Goal: Information Seeking & Learning: Learn about a topic

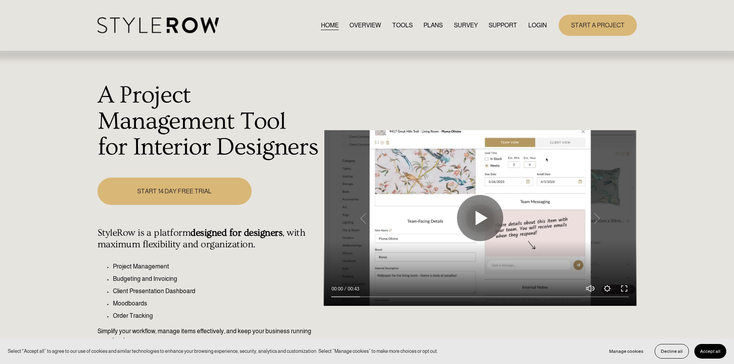
click at [539, 22] on link "LOGIN" at bounding box center [537, 25] width 19 height 10
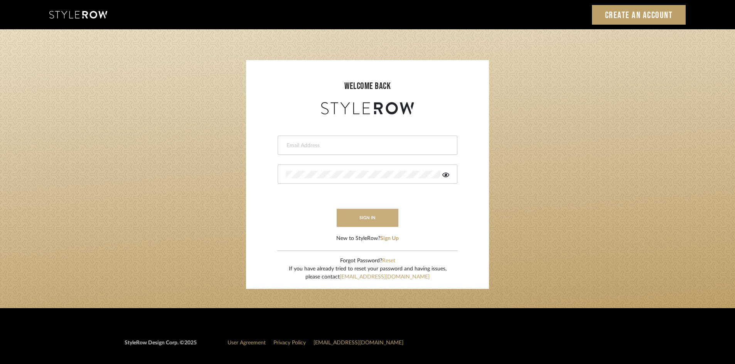
type input "[EMAIL_ADDRESS][DOMAIN_NAME]"
click at [340, 211] on button "sign in" at bounding box center [368, 218] width 62 height 18
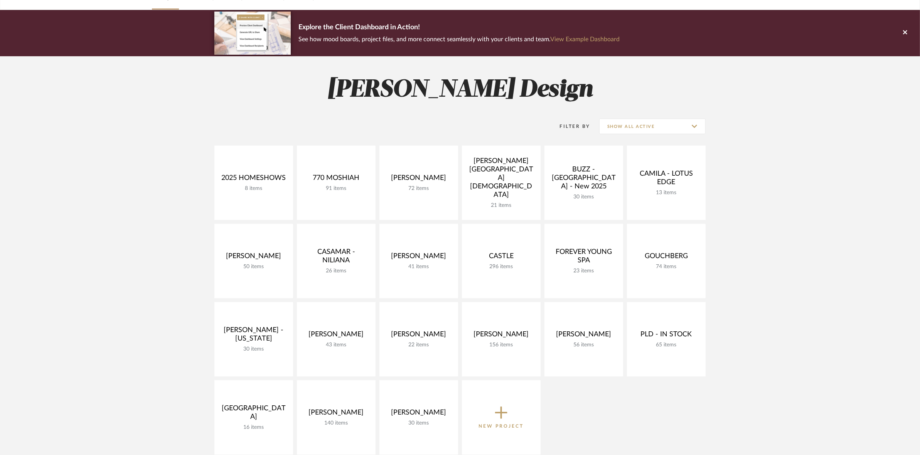
scroll to position [48, 0]
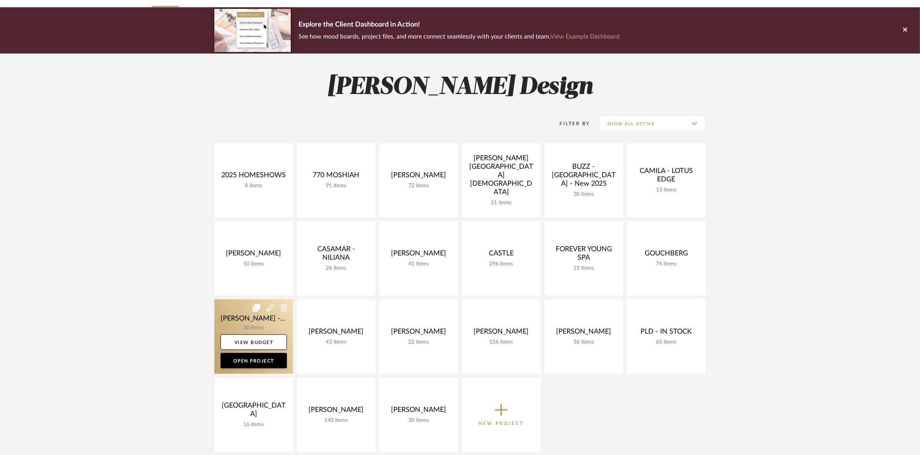
click at [249, 316] on link at bounding box center [253, 336] width 79 height 74
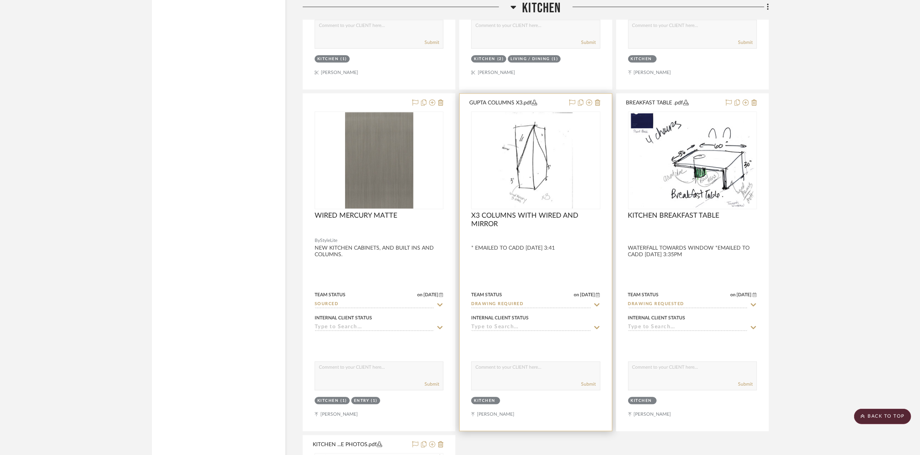
scroll to position [2313, 0]
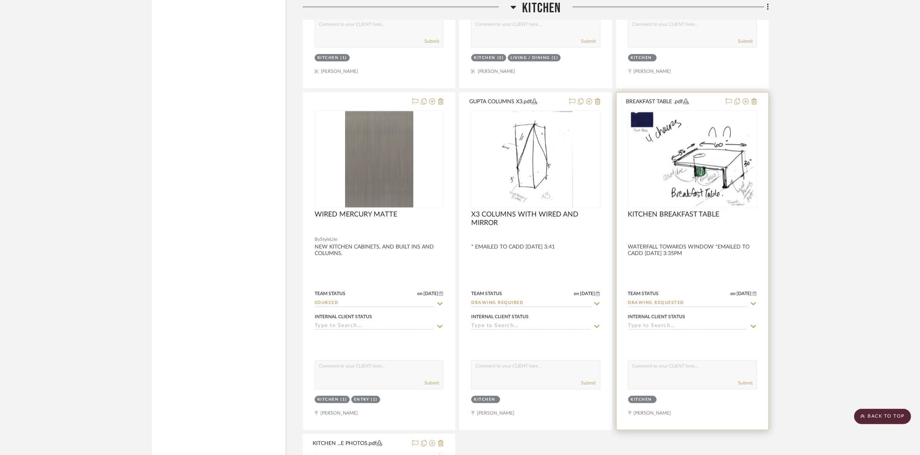
click at [0, 0] on img at bounding box center [0, 0] width 0 height 0
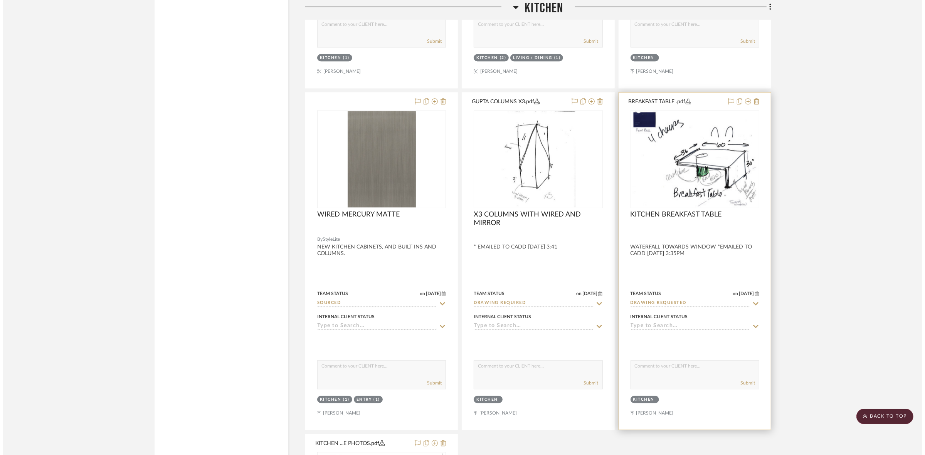
scroll to position [0, 0]
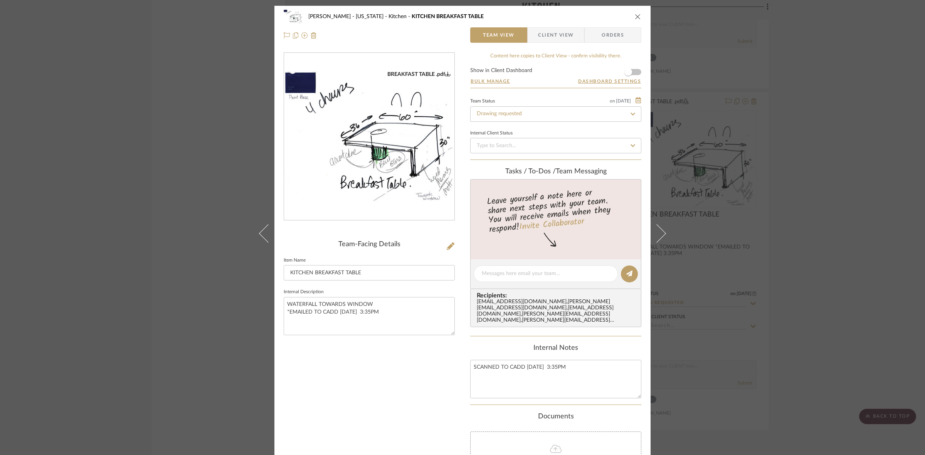
click at [370, 170] on img "0" at bounding box center [369, 137] width 170 height 132
click at [740, 266] on div "GUPTA, ANMOL - NEW YORK Kitchen KITCHEN BREAKFAST TABLE Team View Client View O…" at bounding box center [462, 227] width 925 height 455
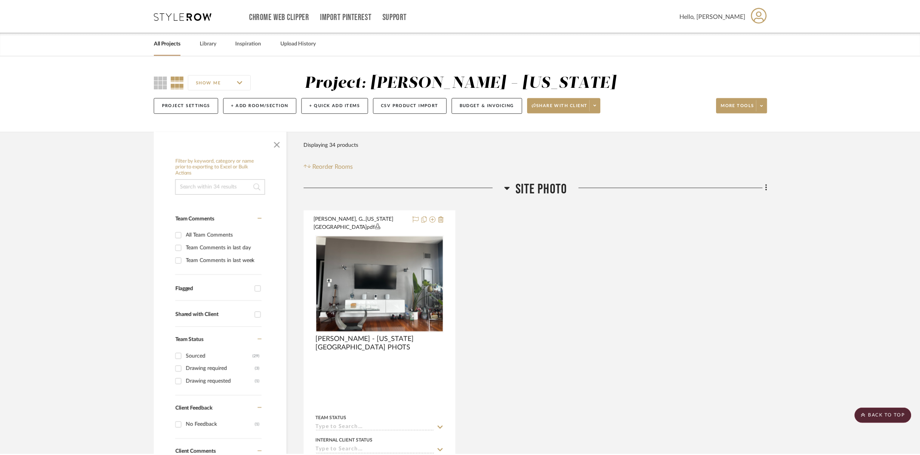
scroll to position [2313, 0]
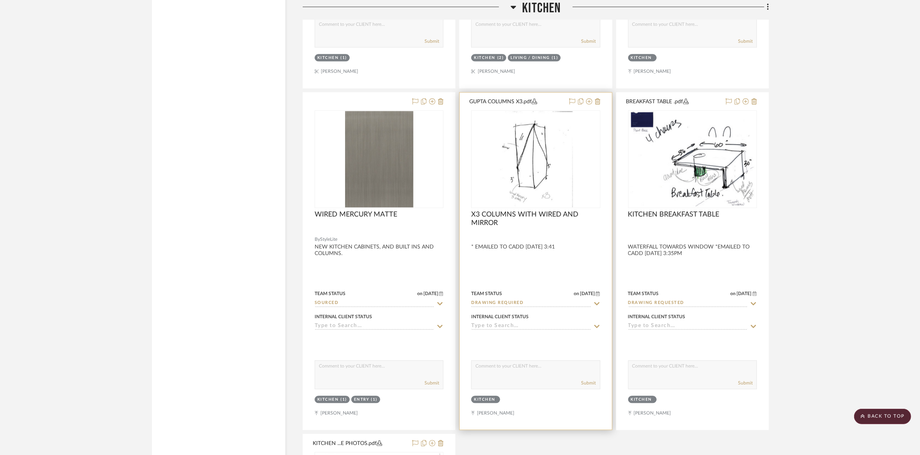
click at [534, 176] on img "0" at bounding box center [535, 159] width 74 height 96
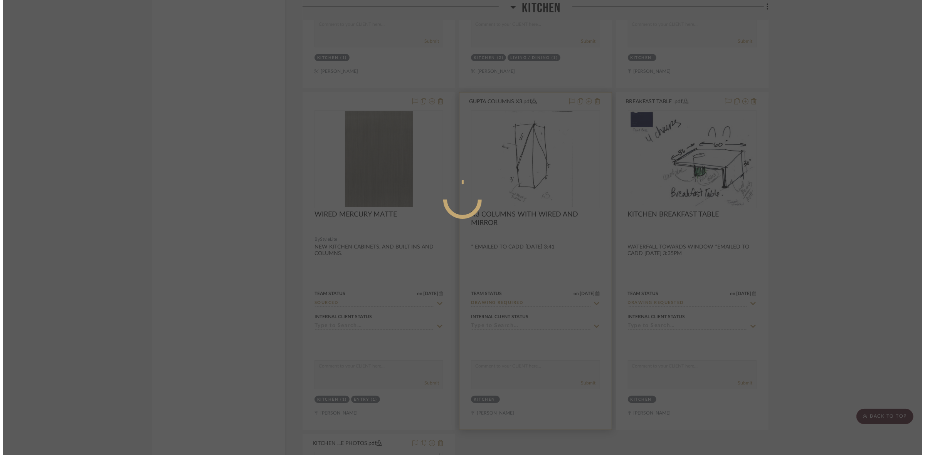
scroll to position [0, 0]
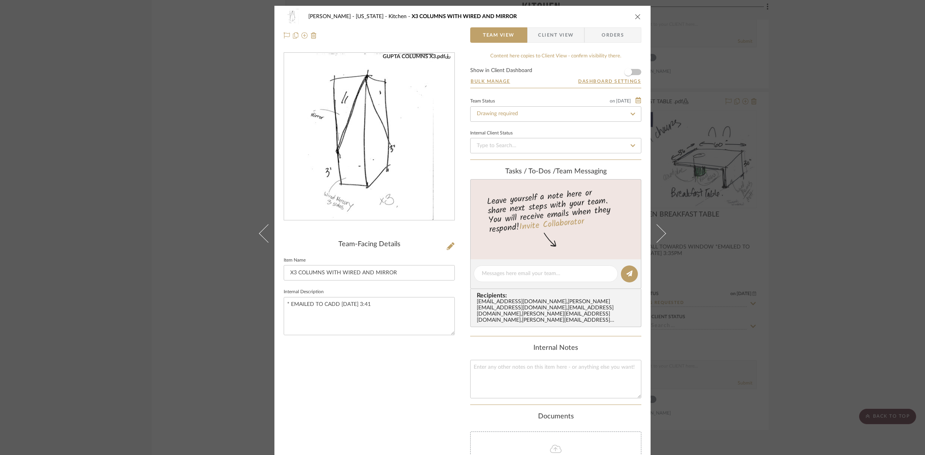
click at [382, 168] on img "0" at bounding box center [370, 136] width 130 height 167
click at [740, 313] on div "GUPTA, ANMOL - NEW YORK Kitchen X3 COLUMNS WITH WIRED AND MIRROR Team View Clie…" at bounding box center [462, 227] width 925 height 455
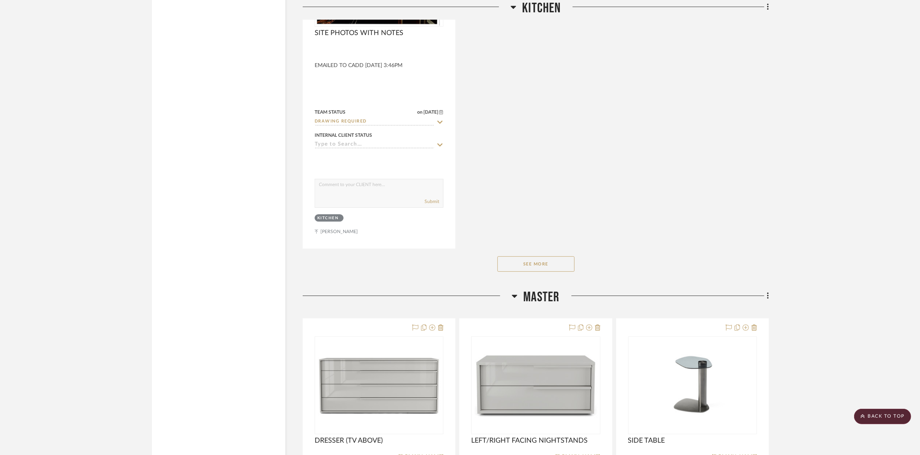
scroll to position [2987, 0]
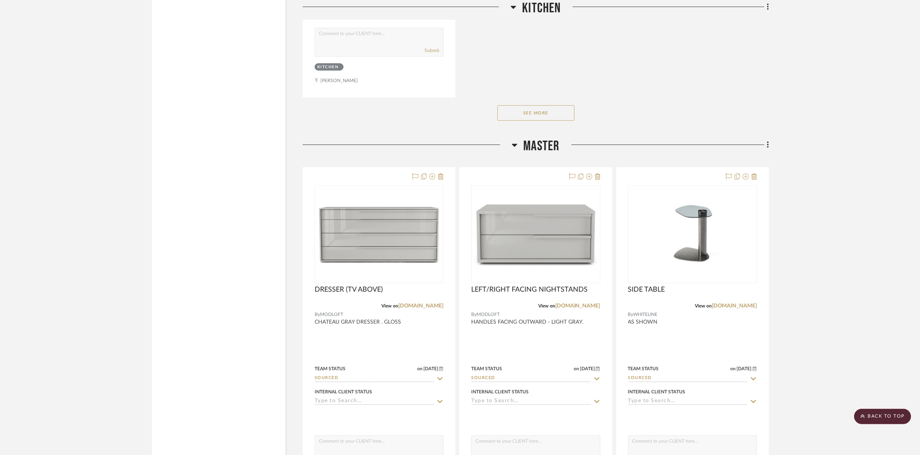
click at [540, 110] on button "See More" at bounding box center [535, 112] width 77 height 15
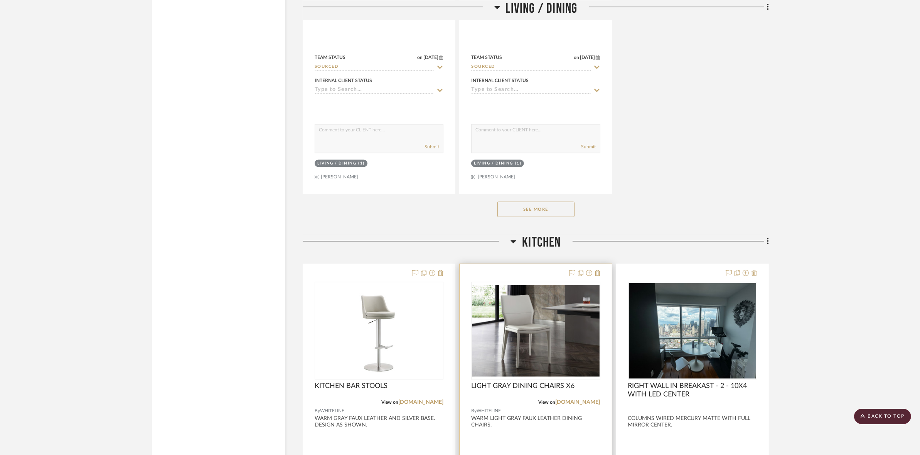
scroll to position [1638, 0]
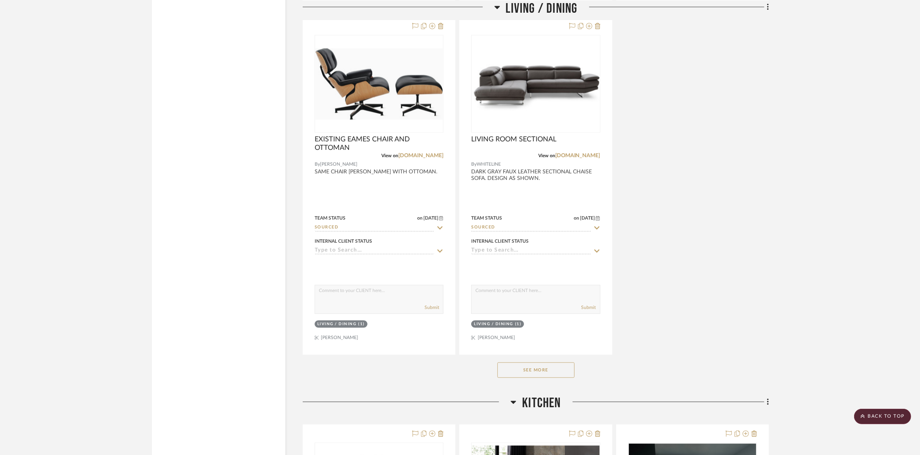
click at [548, 363] on button "See More" at bounding box center [535, 370] width 77 height 15
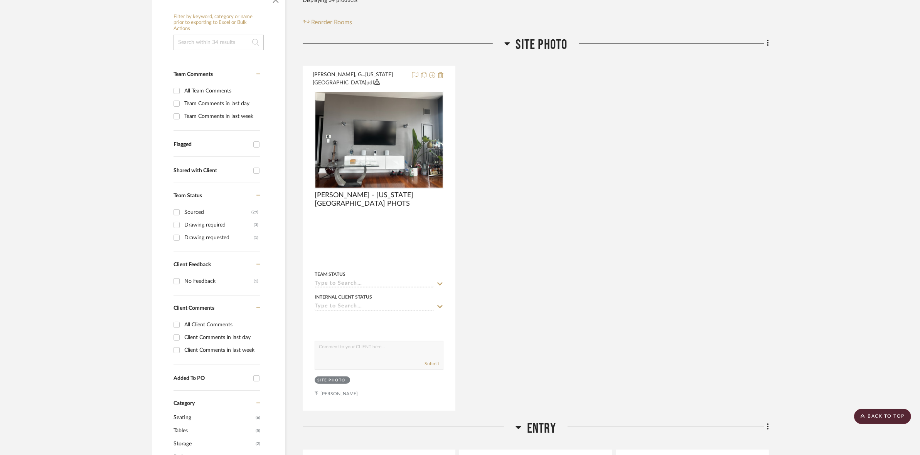
scroll to position [434, 0]
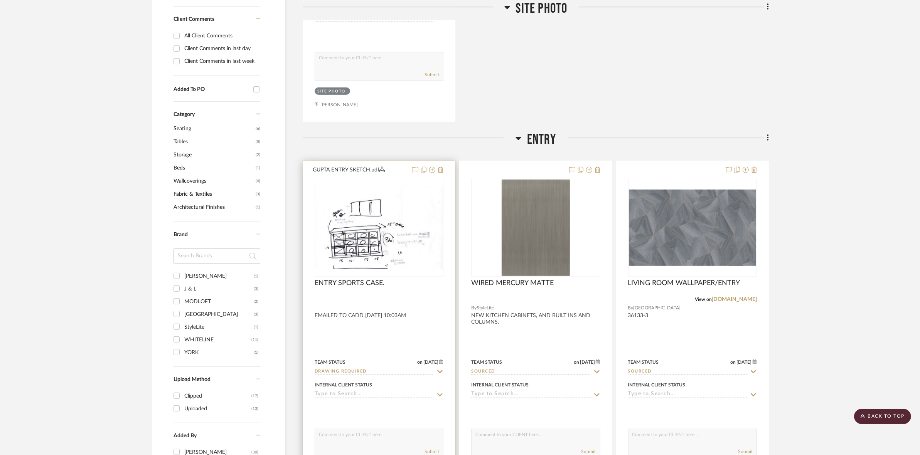
click at [396, 218] on img "0" at bounding box center [378, 228] width 127 height 82
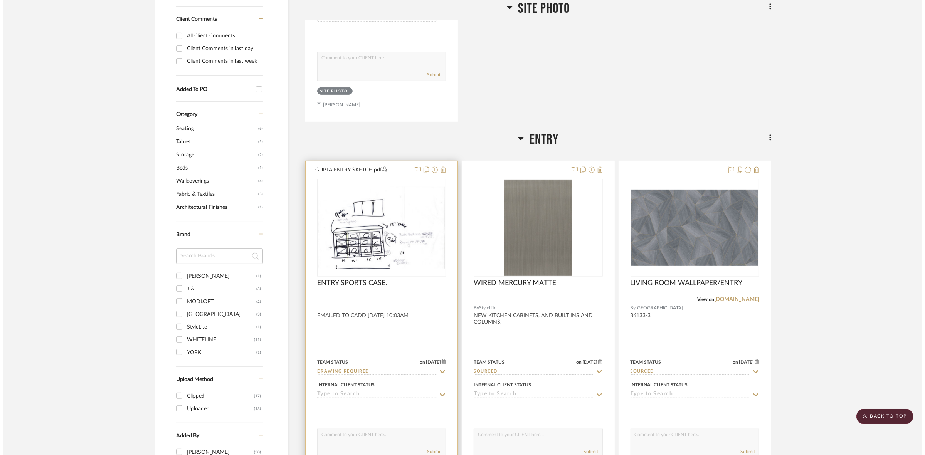
scroll to position [0, 0]
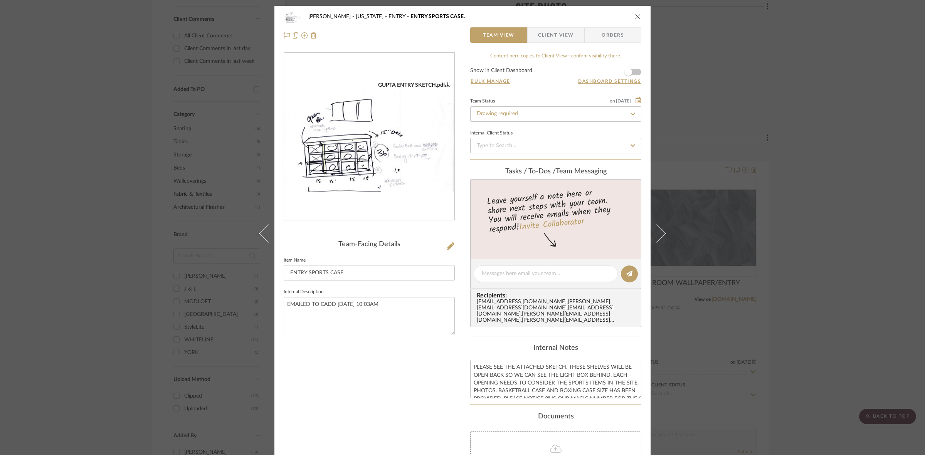
click at [384, 159] on img "0" at bounding box center [369, 137] width 170 height 110
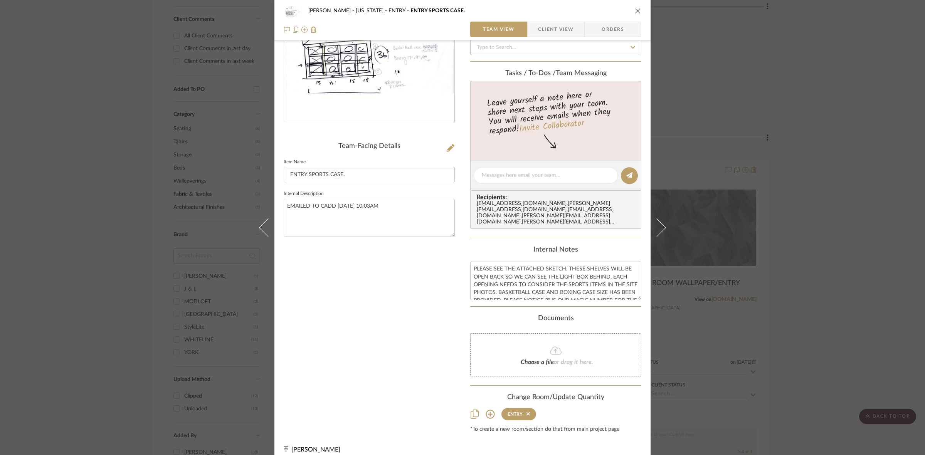
scroll to position [101, 0]
click at [740, 243] on div "GUPTA, ANMOL - NEW YORK ENTRY ENTRY SPORTS CASE. Team View Client View Orders G…" at bounding box center [462, 227] width 925 height 455
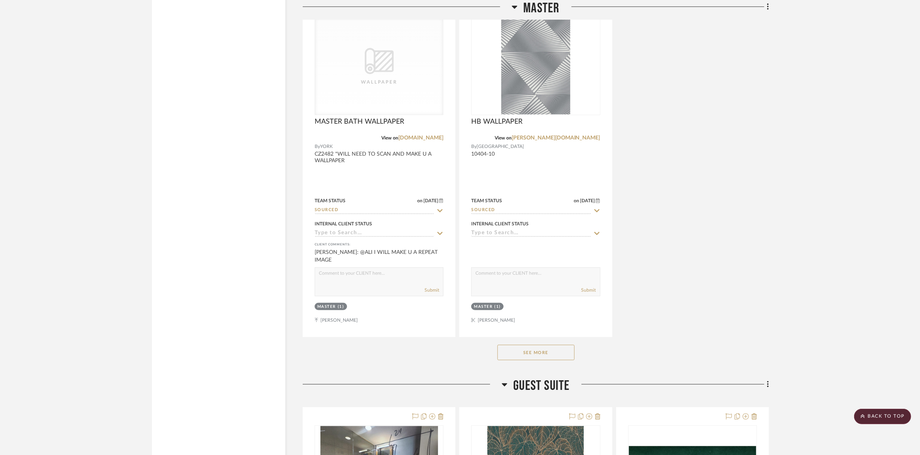
scroll to position [4240, 0]
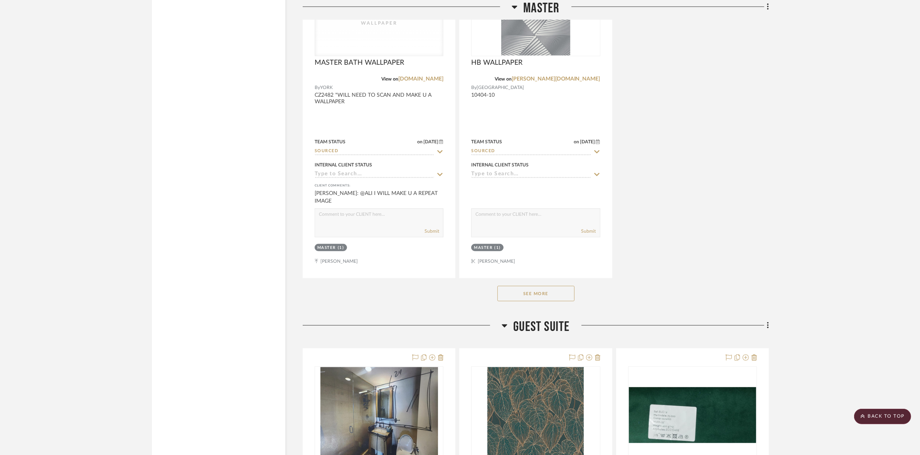
click at [546, 286] on button "See More" at bounding box center [535, 293] width 77 height 15
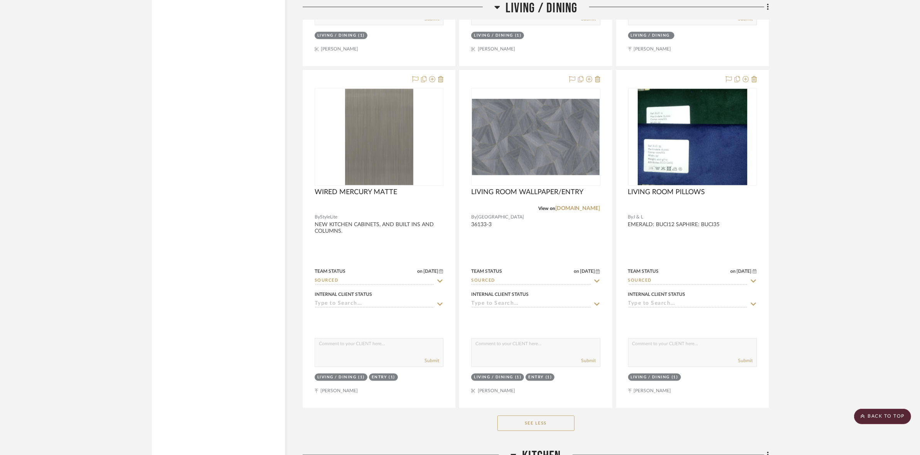
scroll to position [2216, 0]
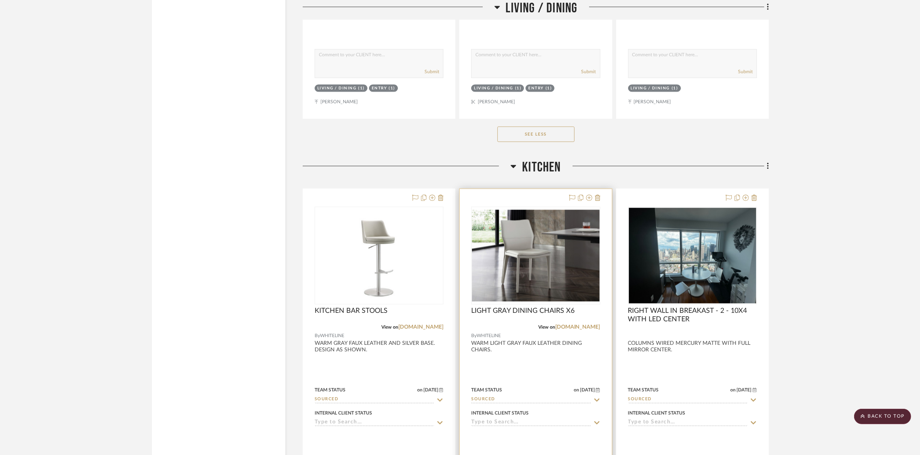
click at [507, 247] on img "0" at bounding box center [535, 256] width 127 height 92
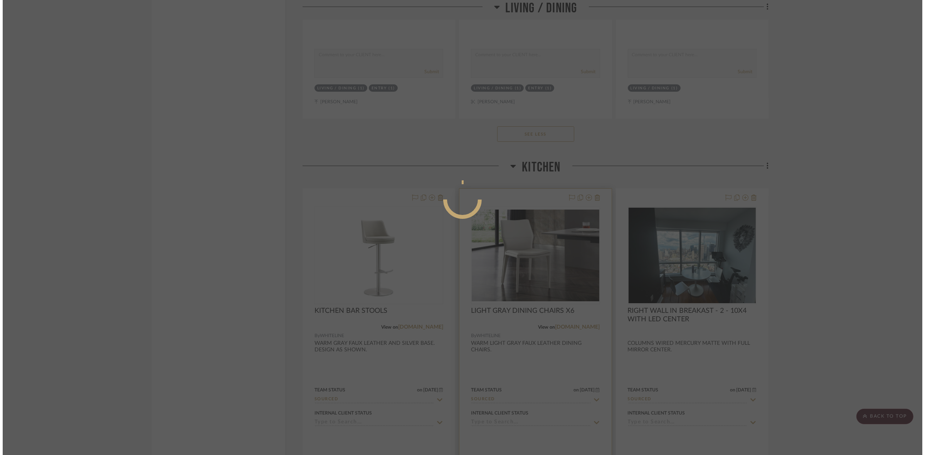
scroll to position [0, 0]
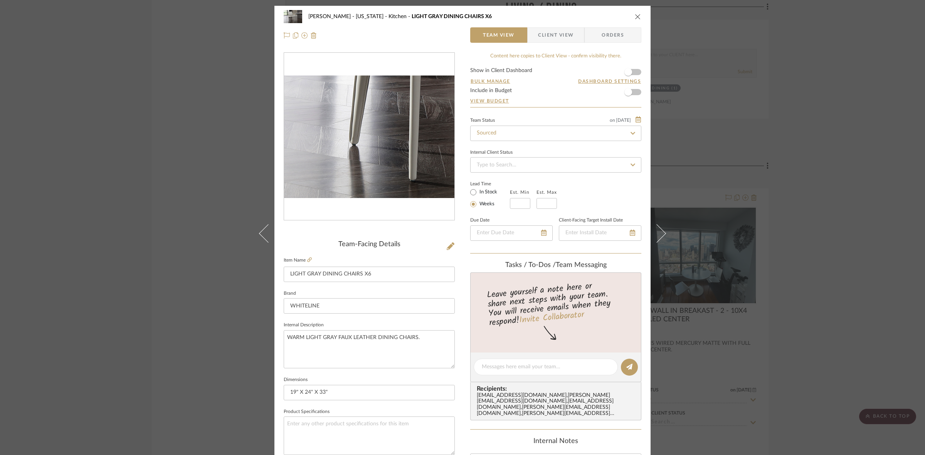
click at [328, 172] on img "0" at bounding box center [369, 137] width 170 height 123
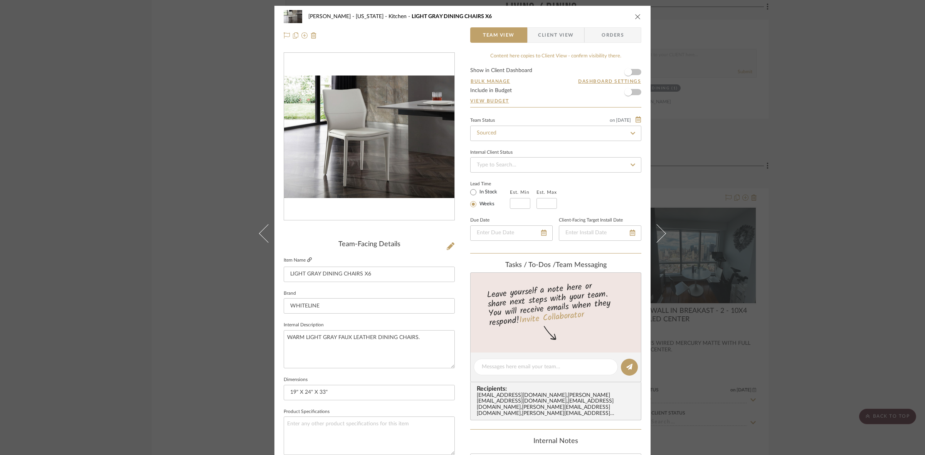
click at [308, 260] on icon at bounding box center [309, 259] width 5 height 5
click at [202, 212] on div "GUPTA, ANMOL - NEW YORK Kitchen LIGHT GRAY DINING CHAIRS X6 Team View Client Vi…" at bounding box center [462, 227] width 925 height 455
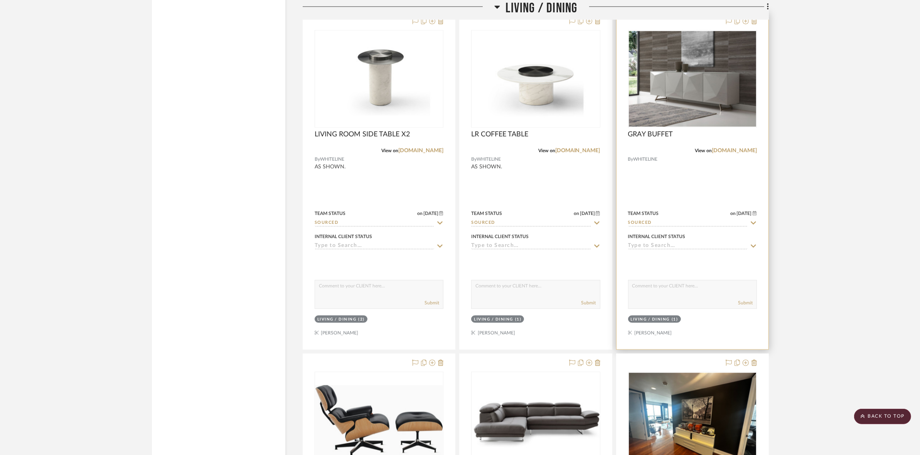
scroll to position [1301, 0]
click at [662, 101] on img "0" at bounding box center [692, 80] width 127 height 96
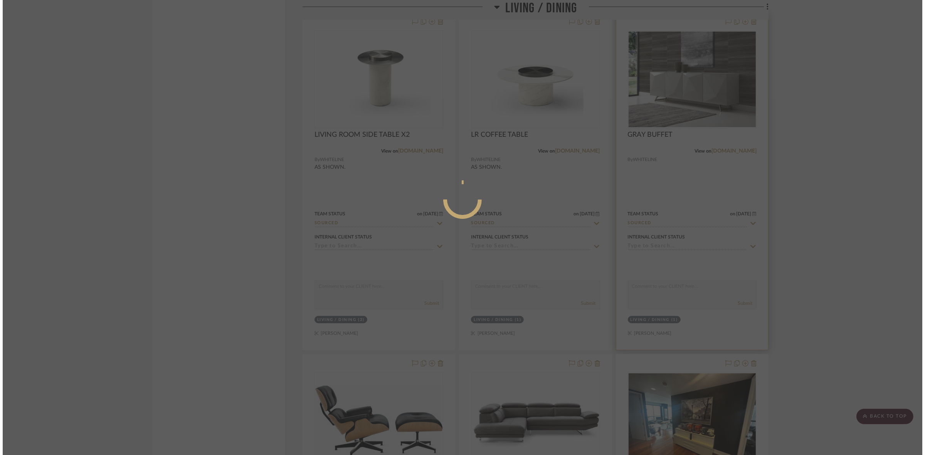
scroll to position [0, 0]
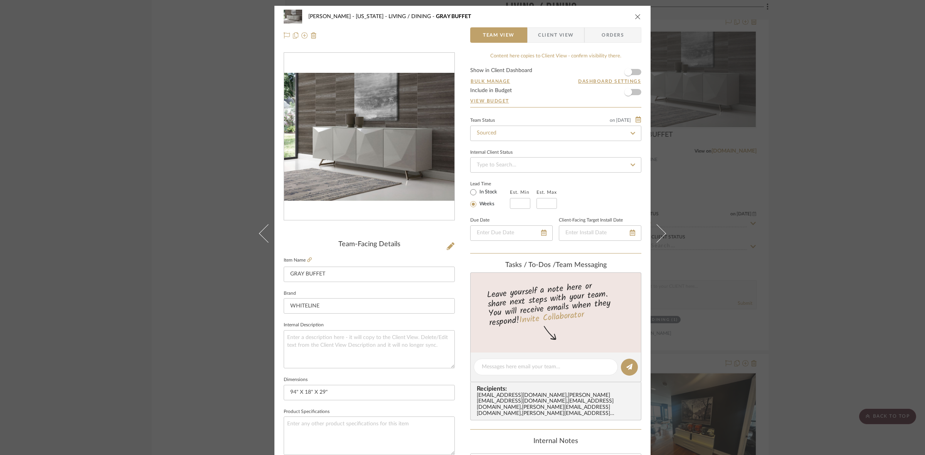
click at [109, 238] on div "GUPTA, ANMOL - NEW YORK LIVING / DINING GRAY BUFFET Team View Client View Order…" at bounding box center [462, 227] width 925 height 455
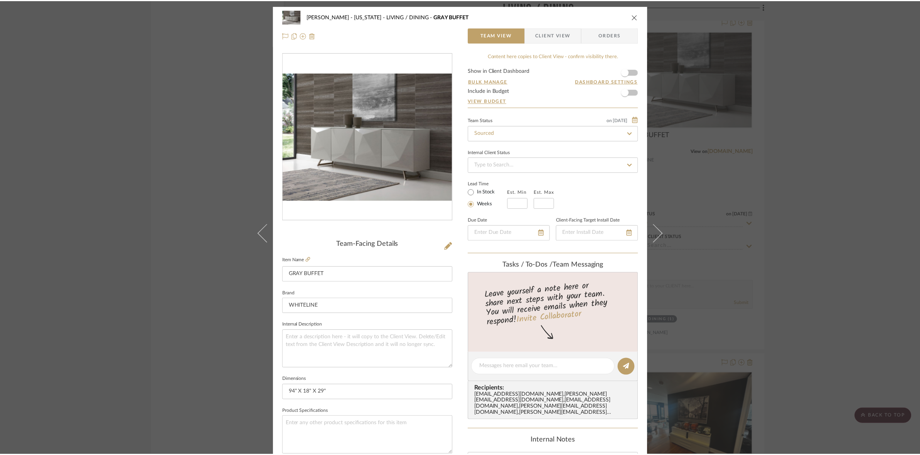
scroll to position [1301, 0]
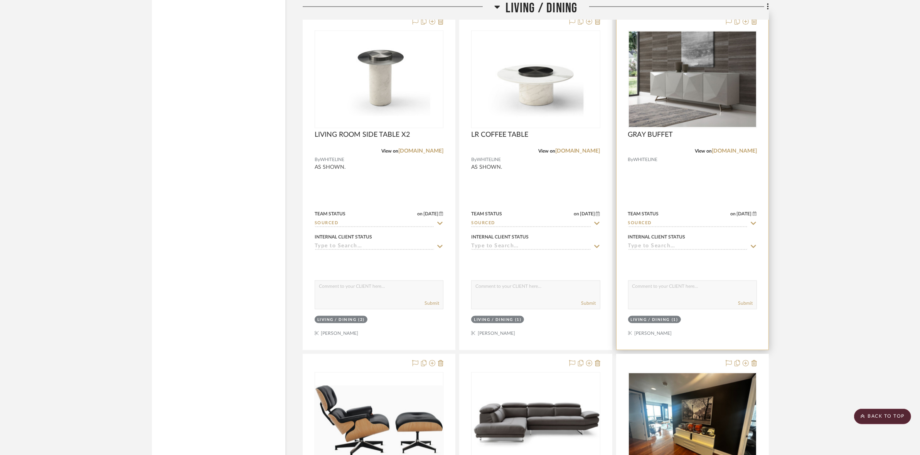
click at [670, 72] on img "0" at bounding box center [692, 80] width 127 height 96
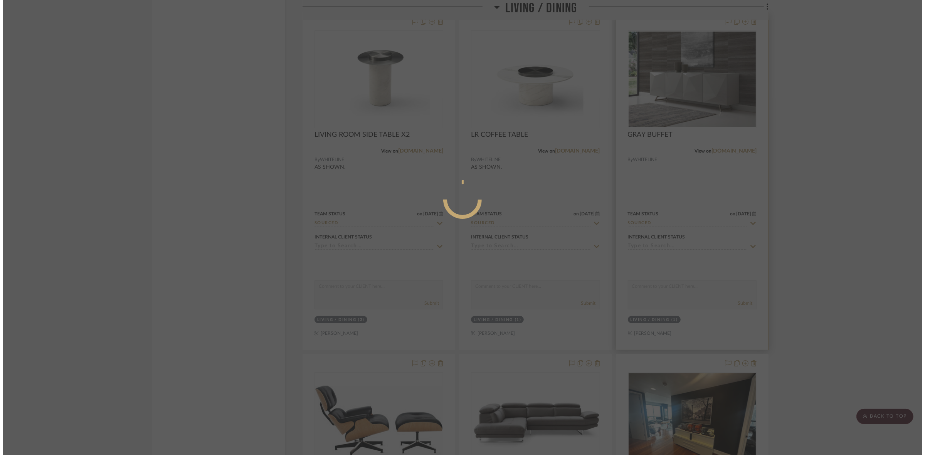
scroll to position [0, 0]
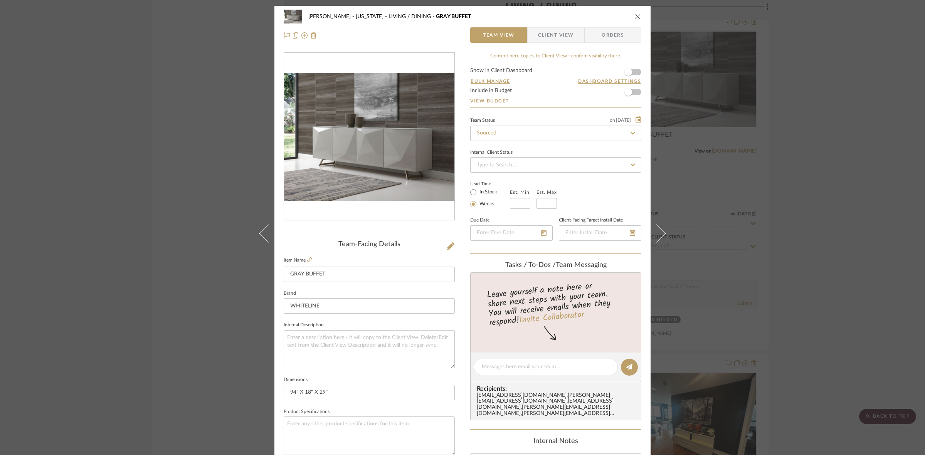
click at [407, 174] on img "0" at bounding box center [369, 137] width 170 height 128
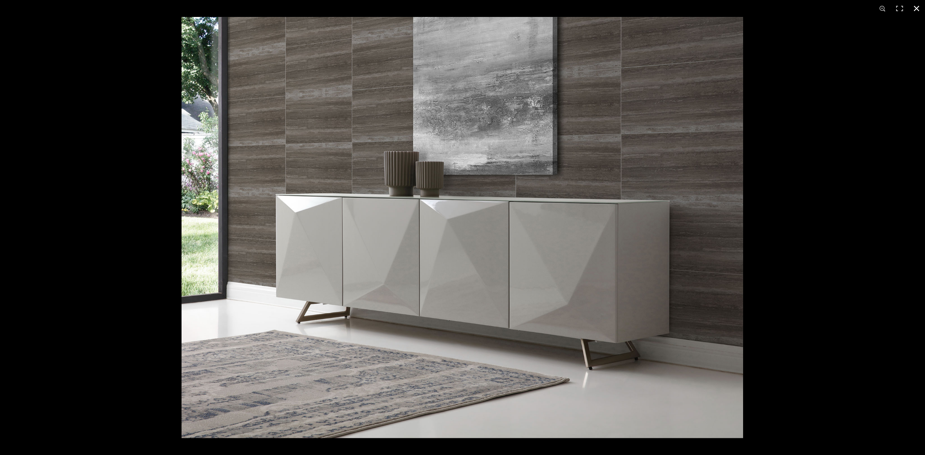
click at [50, 78] on div at bounding box center [462, 227] width 925 height 455
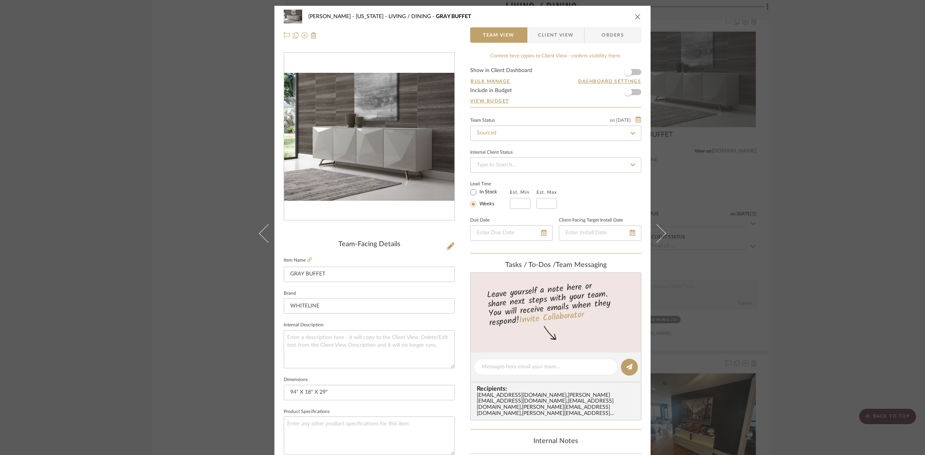
click at [72, 202] on div "GUPTA, ANMOL - NEW YORK LIVING / DINING GRAY BUFFET Team View Client View Order…" at bounding box center [462, 227] width 925 height 455
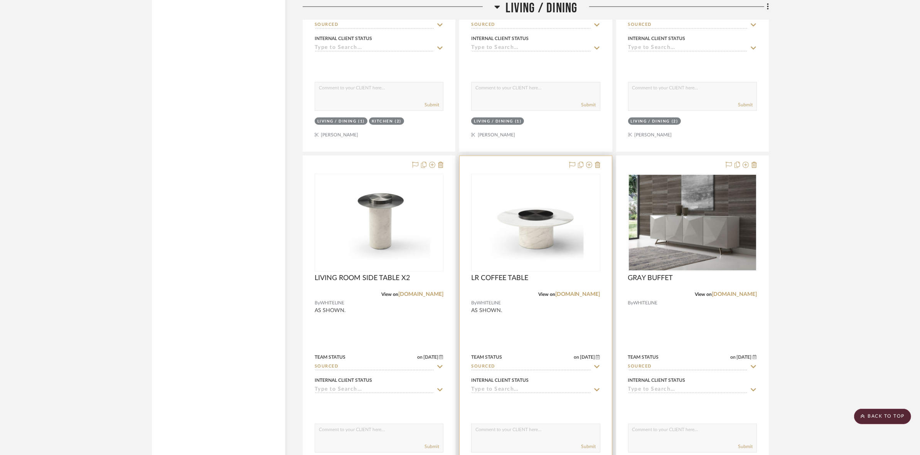
scroll to position [1156, 0]
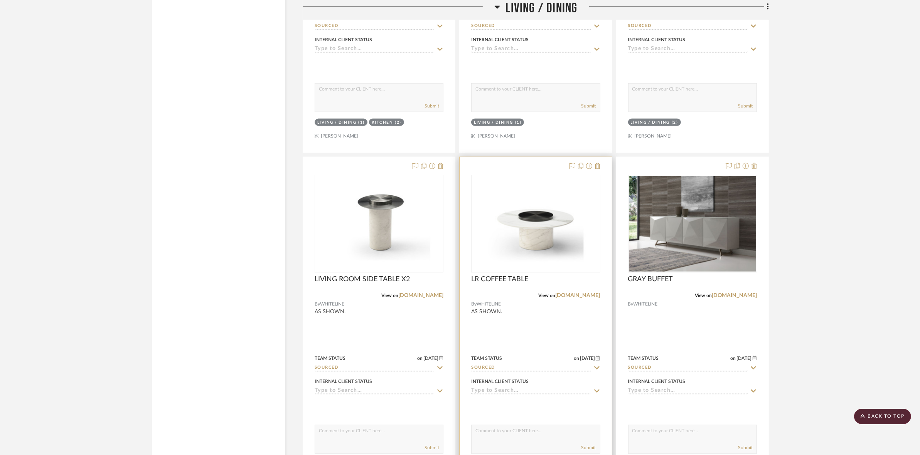
click at [530, 237] on img "0" at bounding box center [535, 224] width 127 height 92
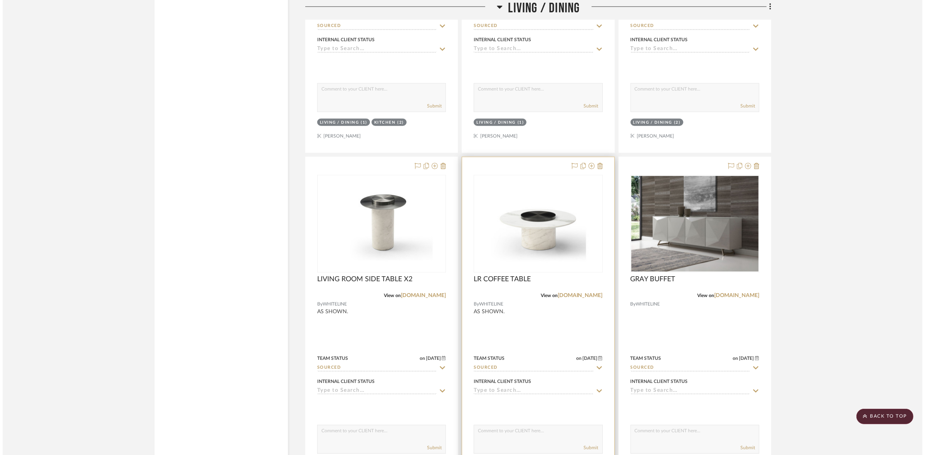
scroll to position [0, 0]
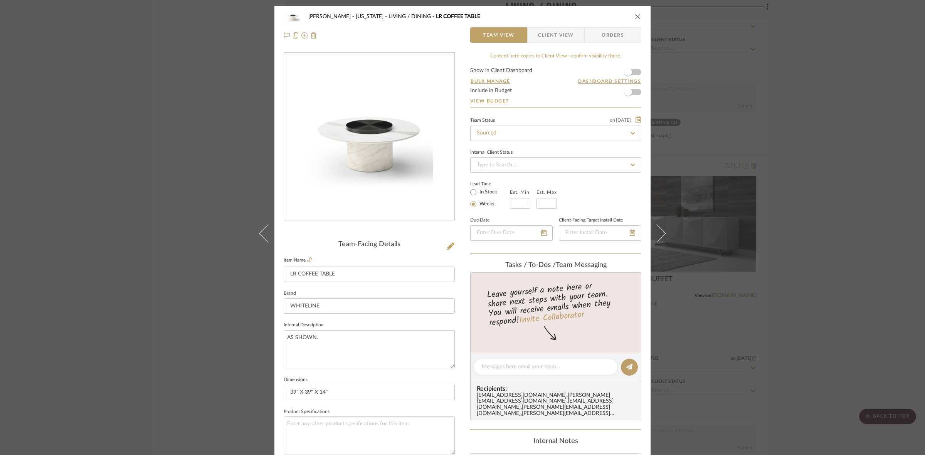
click at [740, 222] on div "GUPTA, ANMOL - NEW YORK LIVING / DINING LR COFFEE TABLE Team View Client View O…" at bounding box center [462, 227] width 925 height 455
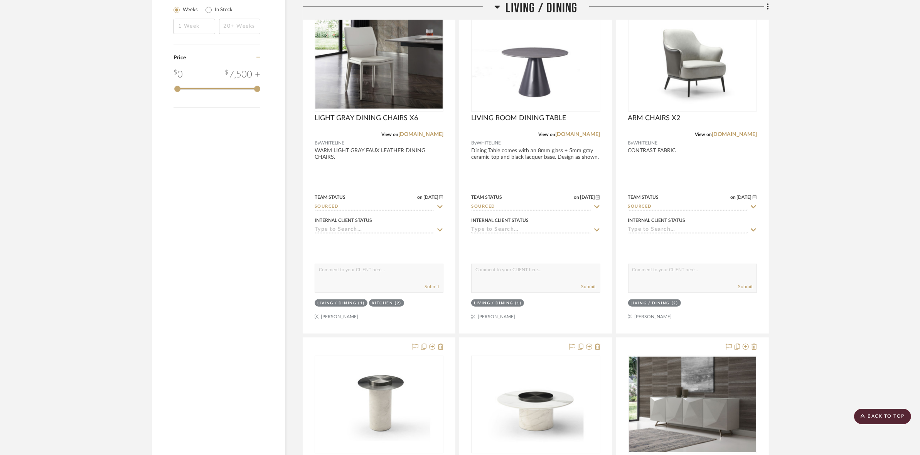
scroll to position [964, 0]
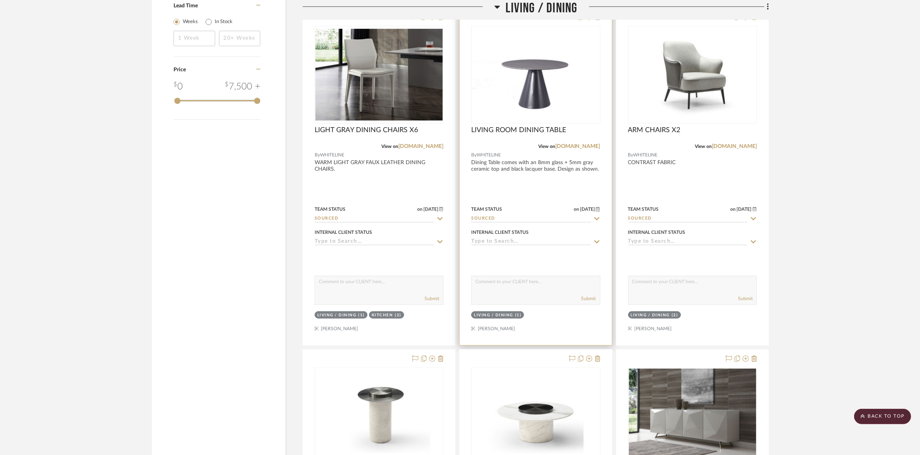
click at [530, 99] on img "0" at bounding box center [535, 75] width 127 height 92
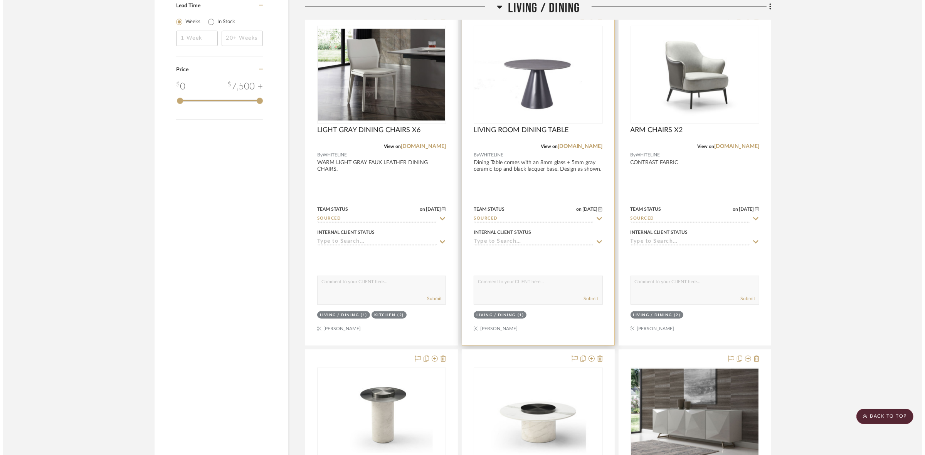
scroll to position [0, 0]
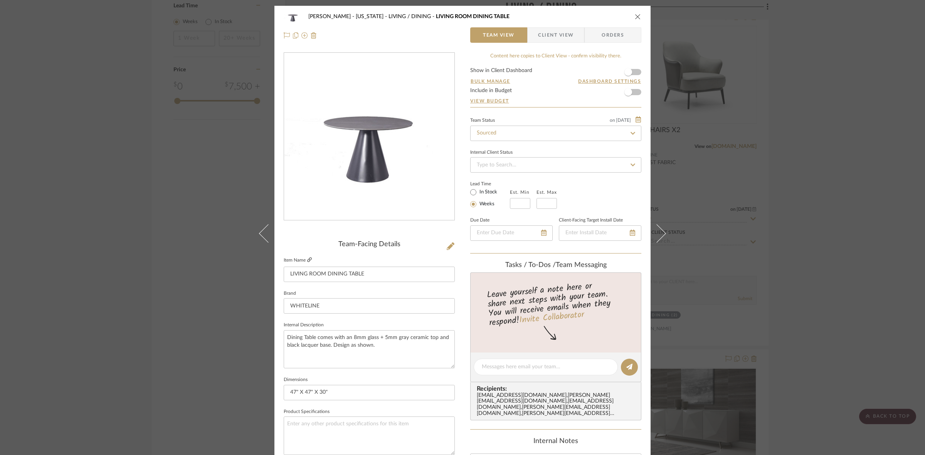
click at [307, 261] on icon at bounding box center [309, 259] width 5 height 5
click at [137, 241] on div "GUPTA, ANMOL - NEW YORK LIVING / DINING LIVING ROOM DINING TABLE Team View Clie…" at bounding box center [462, 227] width 925 height 455
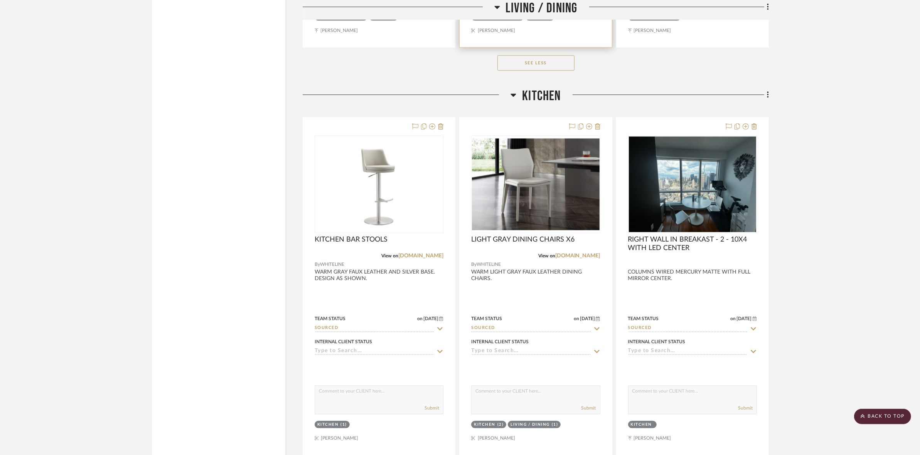
scroll to position [2410, 0]
